Goal: Information Seeking & Learning: Learn about a topic

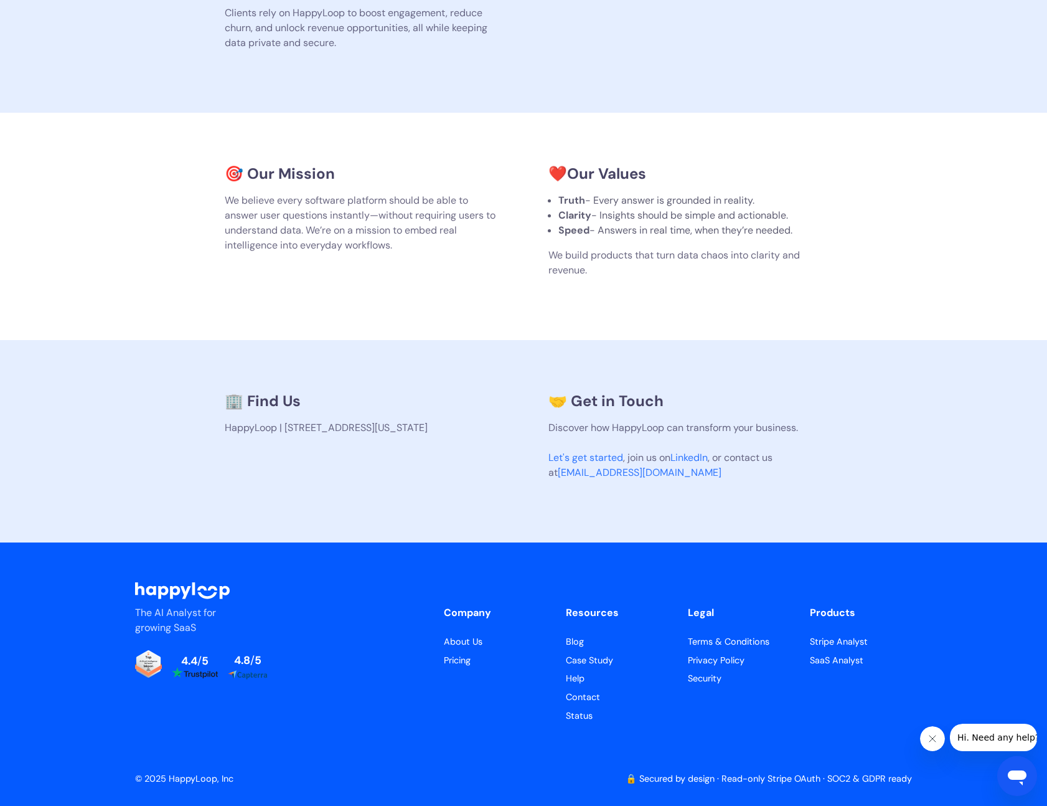
scroll to position [594, 0]
drag, startPoint x: 212, startPoint y: 429, endPoint x: 483, endPoint y: 447, distance: 272.1
click at [483, 447] on section "🏢 Find Us HappyLoop | 2810 N Church St, PMB 93186, Wilmington, Delaware 19802-4…" at bounding box center [523, 442] width 1047 height 202
click at [483, 436] on p "HappyLoop | 2810 N Church St, PMB 93186, Wilmington, Delaware 19802-4447, US" at bounding box center [362, 428] width 274 height 15
click at [568, 724] on div "The AI Analyst for growing SaaS 4.4 / 5 4.8 / 5 Company About Us Pricing Resour…" at bounding box center [523, 674] width 777 height 263
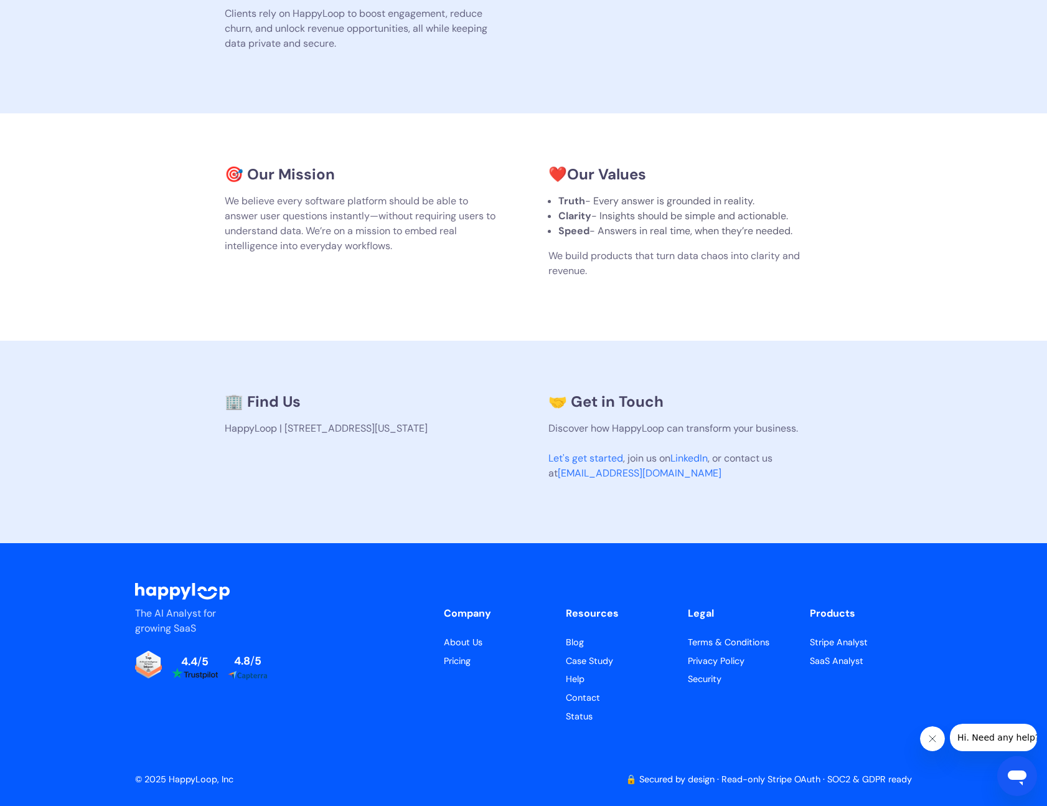
click at [582, 716] on link "Status" at bounding box center [617, 717] width 102 height 14
click at [748, 640] on link "Terms & Conditions" at bounding box center [739, 643] width 102 height 14
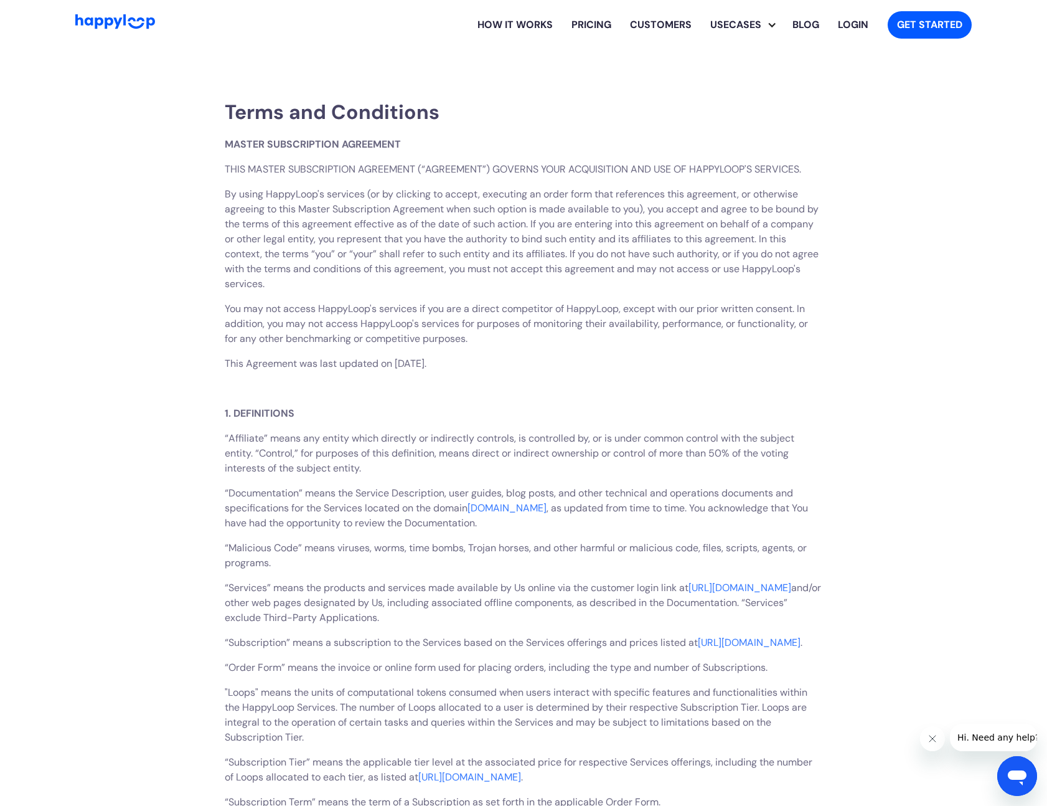
drag, startPoint x: 946, startPoint y: 278, endPoint x: 855, endPoint y: 311, distance: 97.3
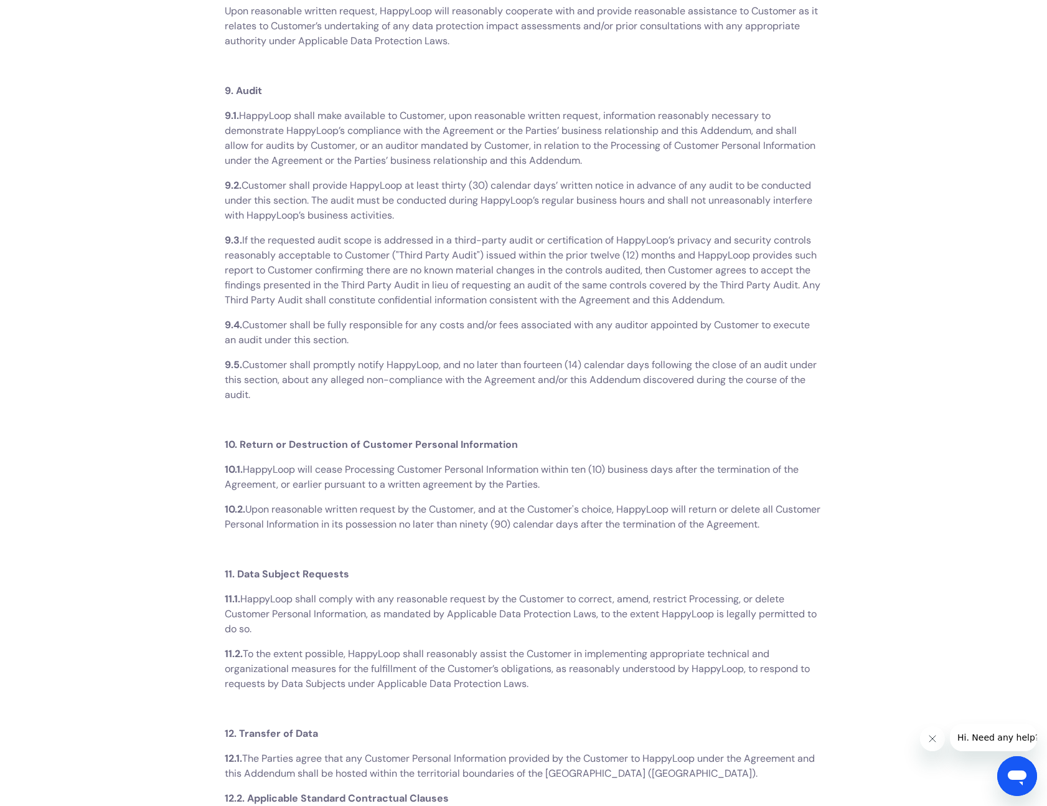
scroll to position [10274, 0]
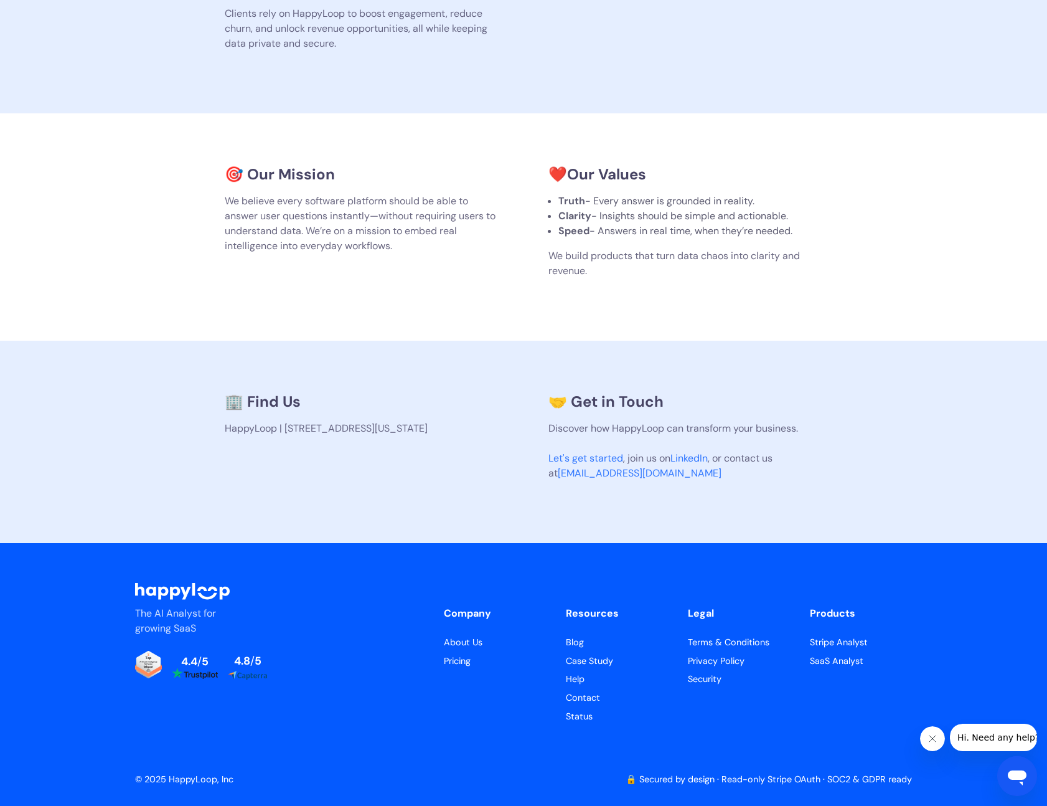
click at [717, 639] on link "Terms & Conditions" at bounding box center [739, 643] width 102 height 14
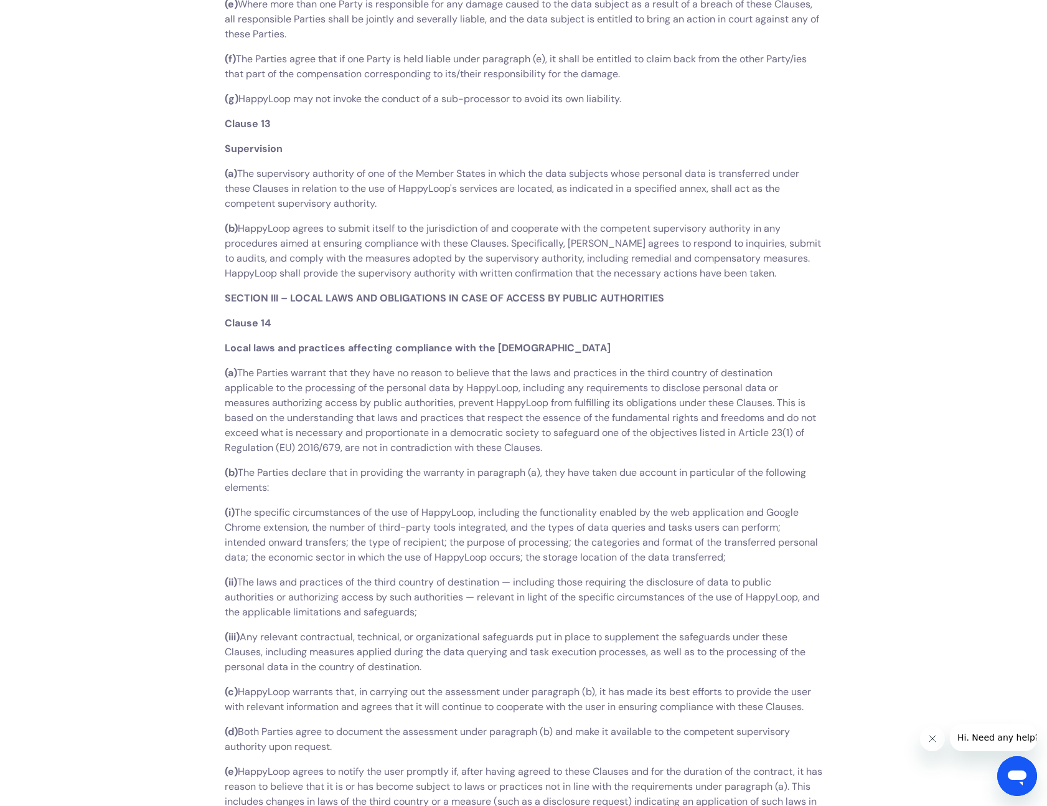
scroll to position [17978, 0]
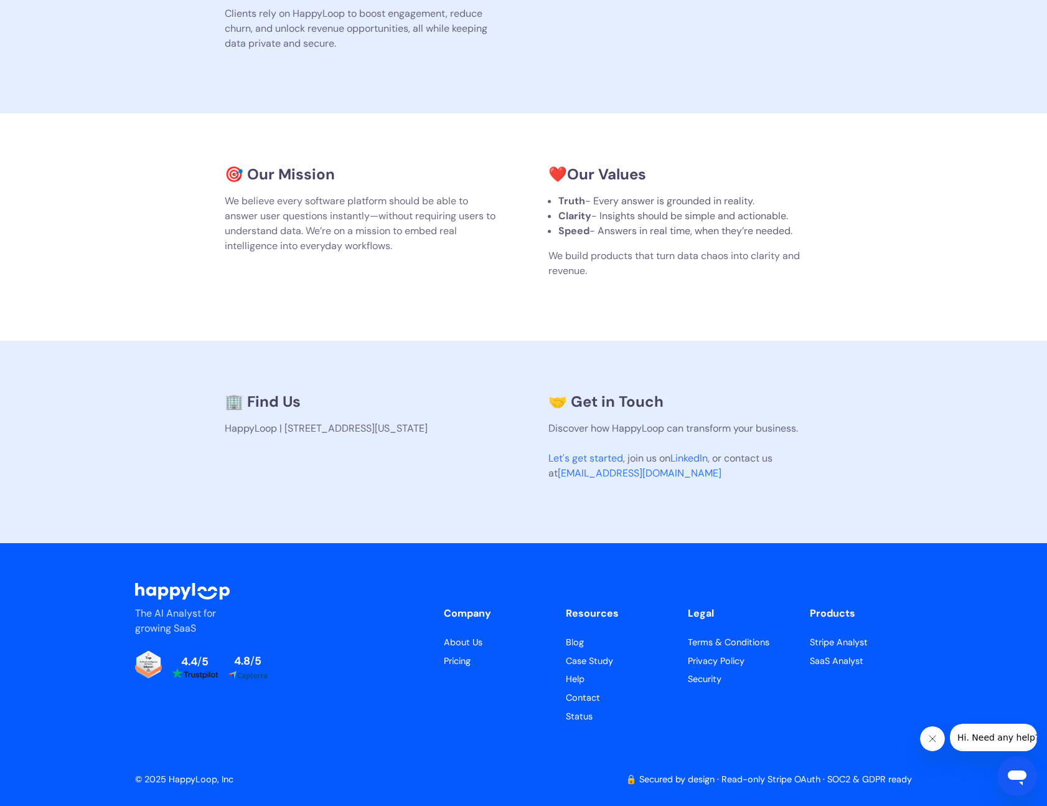
click at [714, 658] on link "Privacy Policy" at bounding box center [739, 661] width 102 height 14
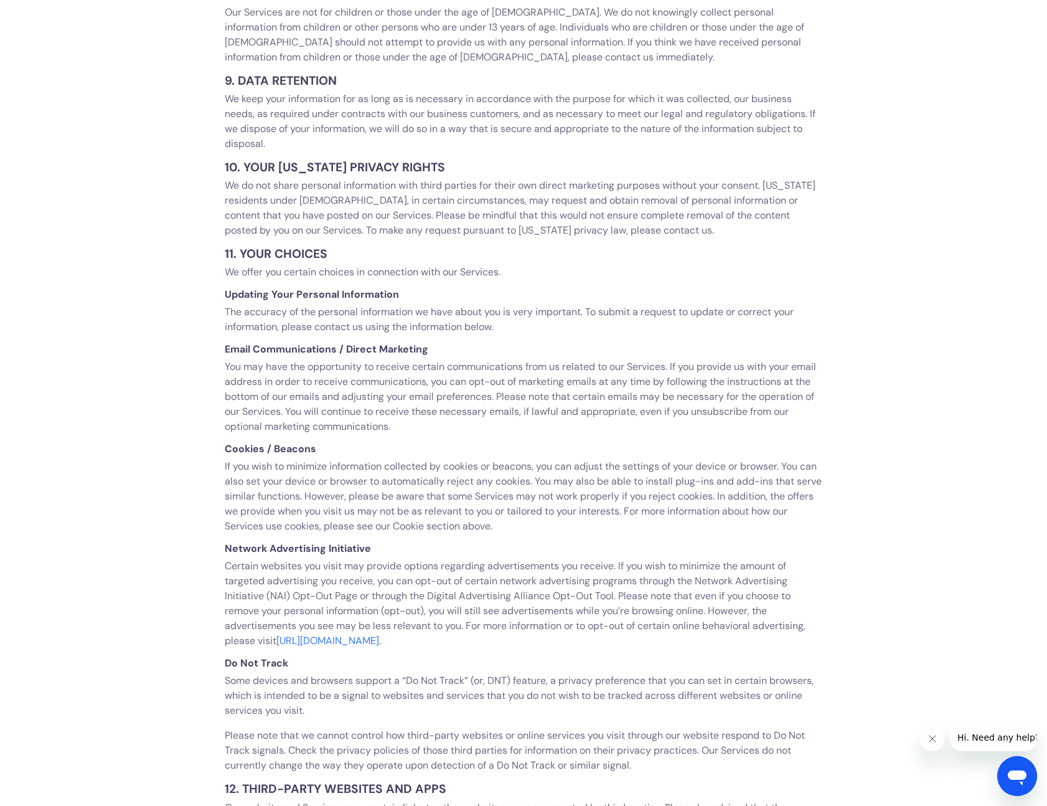
scroll to position [3640, 0]
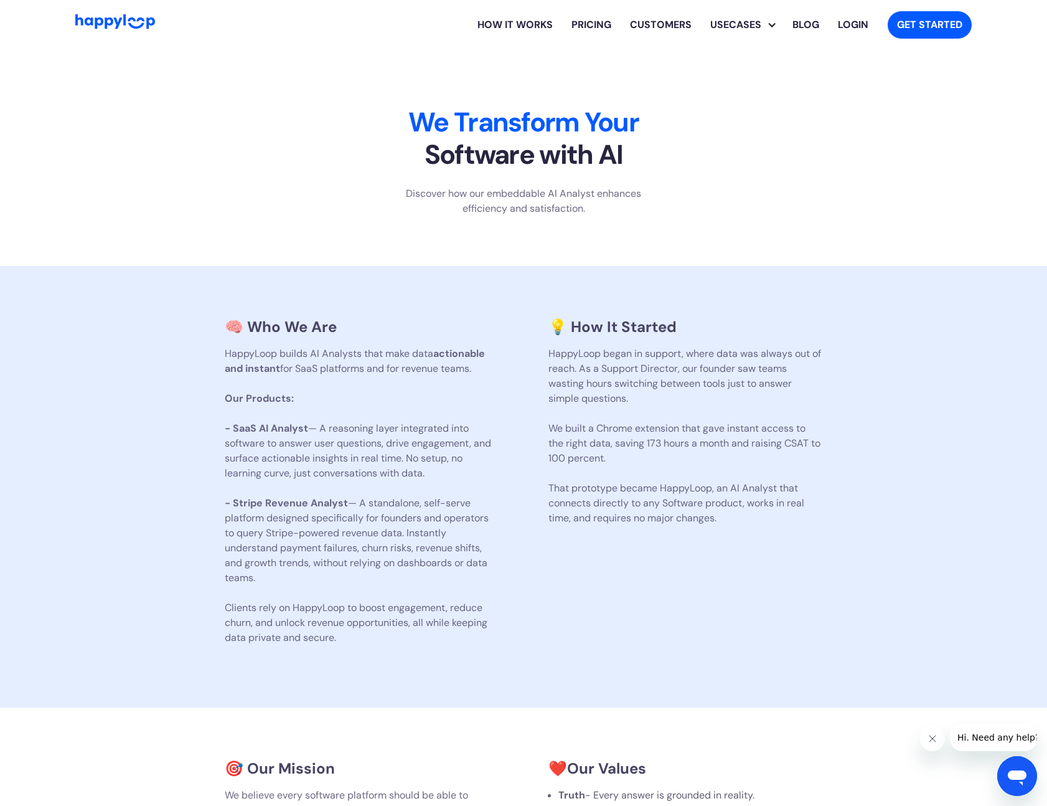
drag, startPoint x: 923, startPoint y: 258, endPoint x: 917, endPoint y: 255, distance: 7.3
click at [917, 255] on section "About Us We Transform Your Software with AI Discover how our embeddable AI Anal…" at bounding box center [523, 158] width 1047 height 216
click at [872, 229] on div "About Us We Transform Your Software with AI Discover how our embeddable AI Anal…" at bounding box center [523, 179] width 777 height 174
click at [829, 218] on div "About Us We Transform Your Software with AI Discover how our embeddable AI Anal…" at bounding box center [523, 179] width 777 height 174
